Goal: Task Accomplishment & Management: Complete application form

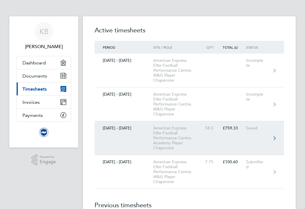
click at [193, 136] on div "American Express Elite Football Performance Centre, Academy Player Chaperone" at bounding box center [177, 138] width 49 height 25
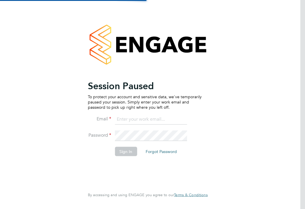
type input "trina001@hotmail.co.uk"
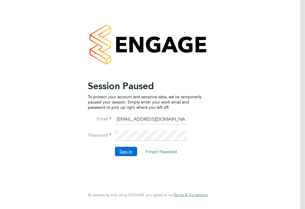
click at [117, 150] on button "Sign In" at bounding box center [126, 151] width 22 height 9
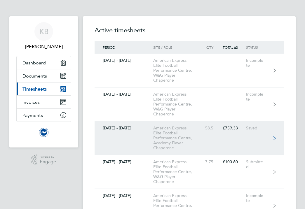
click at [215, 145] on link "[DATE] - [DATE] American Express Elite Football Performance Centre, Academy Pla…" at bounding box center [190, 139] width 190 height 34
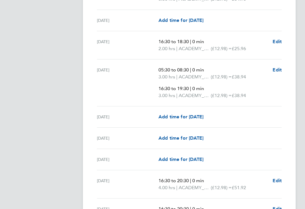
scroll to position [725, 0]
click at [278, 181] on span "Edit" at bounding box center [277, 181] width 9 height 6
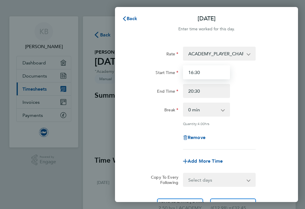
click at [193, 74] on input "16:30" at bounding box center [206, 72] width 47 height 14
type input "15:30"
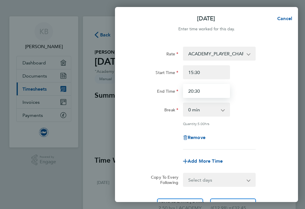
click at [198, 94] on input "20:30" at bounding box center [206, 91] width 47 height 14
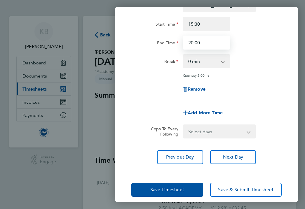
scroll to position [54, 0]
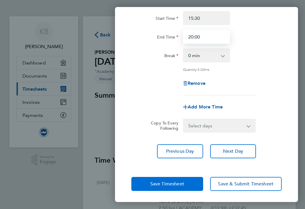
type input "20:00"
click at [169, 182] on span "Save Timesheet" at bounding box center [167, 184] width 34 height 6
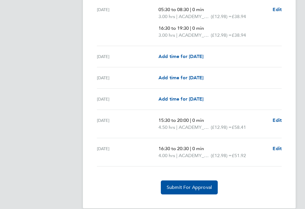
scroll to position [794, 0]
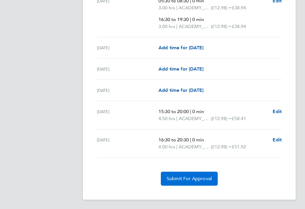
click at [184, 177] on span "Submit For Approval" at bounding box center [189, 179] width 45 height 6
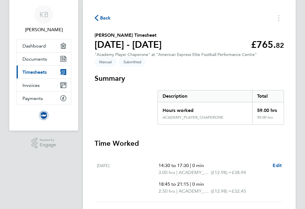
scroll to position [15, 0]
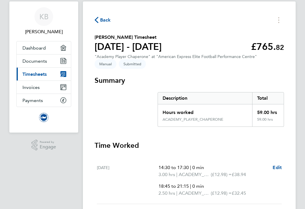
click at [40, 72] on span "Timesheets" at bounding box center [34, 75] width 24 height 6
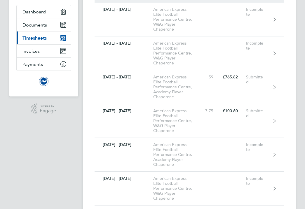
scroll to position [58, 0]
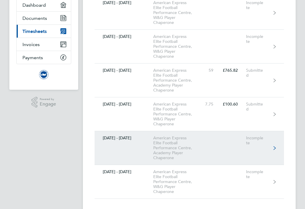
click at [156, 142] on div "American Express Elite Football Performance Centre, Academy Player Chaperone" at bounding box center [177, 148] width 49 height 25
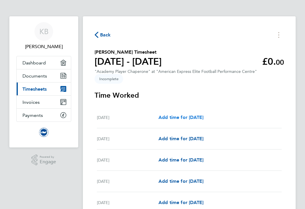
click at [178, 117] on span "Add time for [DATE]" at bounding box center [181, 118] width 45 height 6
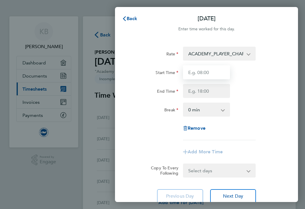
click at [202, 75] on input "Start Time" at bounding box center [206, 72] width 47 height 14
type input "05:30"
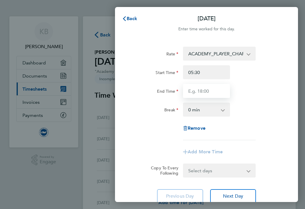
click at [206, 93] on input "End Time" at bounding box center [206, 91] width 47 height 14
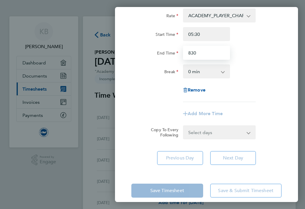
scroll to position [46, 0]
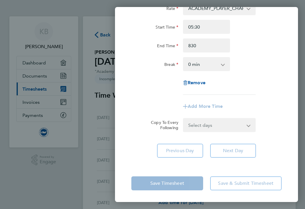
type input "08:30"
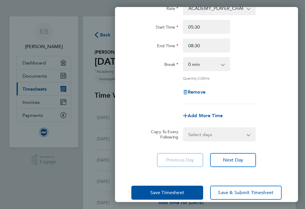
click at [181, 181] on div "Save Timesheet Save & Submit Timesheet" at bounding box center [206, 192] width 183 height 37
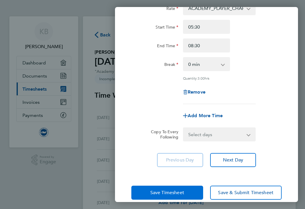
click at [175, 190] on span "Save Timesheet" at bounding box center [167, 193] width 34 height 6
